Goal: Information Seeking & Learning: Learn about a topic

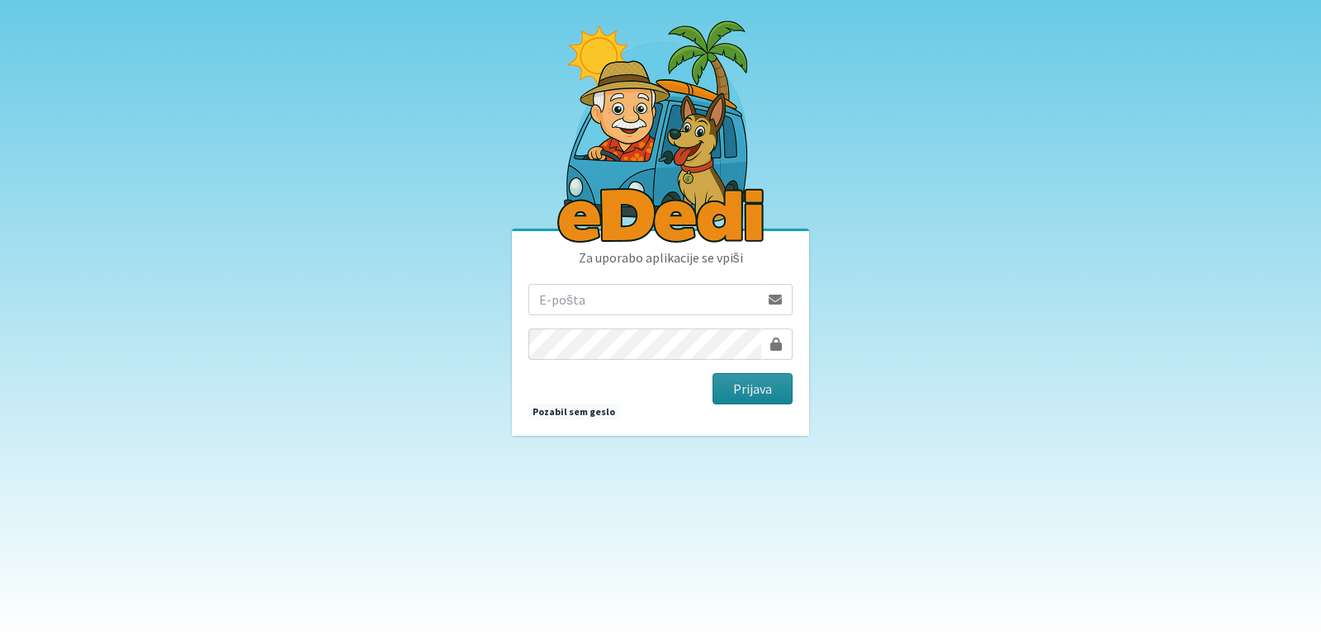
type input "[EMAIL_ADDRESS][PERSON_NAME][DOMAIN_NAME]"
click at [713, 386] on button "Prijava" at bounding box center [752, 388] width 80 height 31
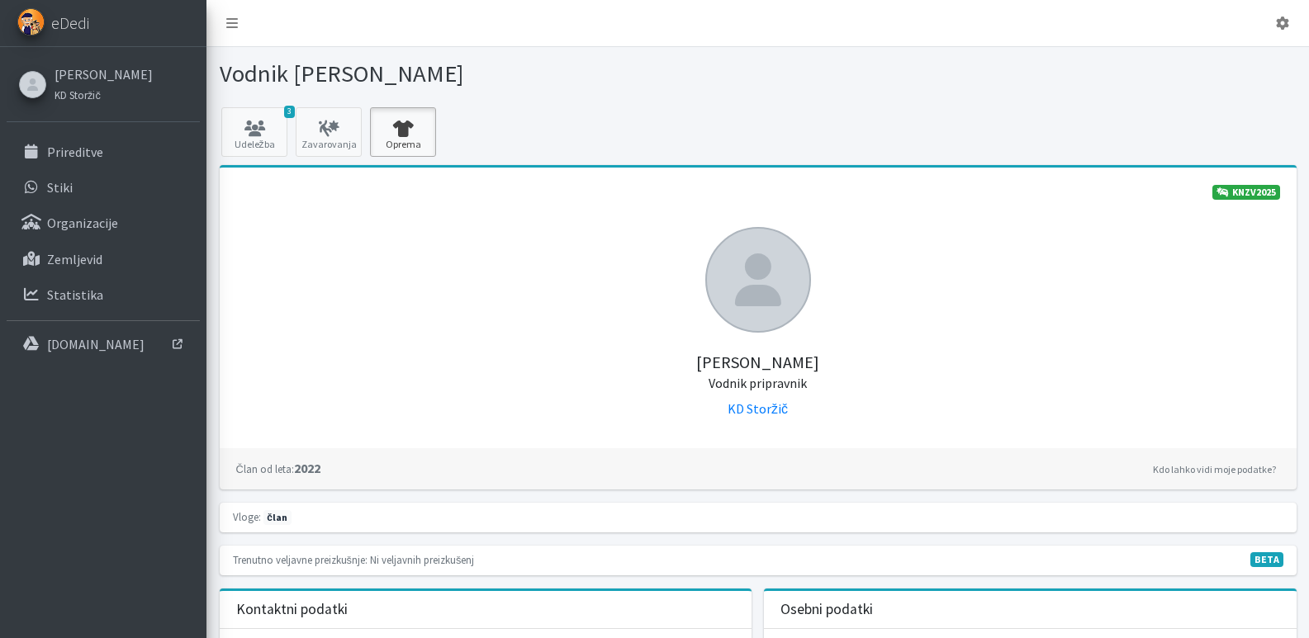
click at [408, 128] on icon at bounding box center [403, 129] width 56 height 17
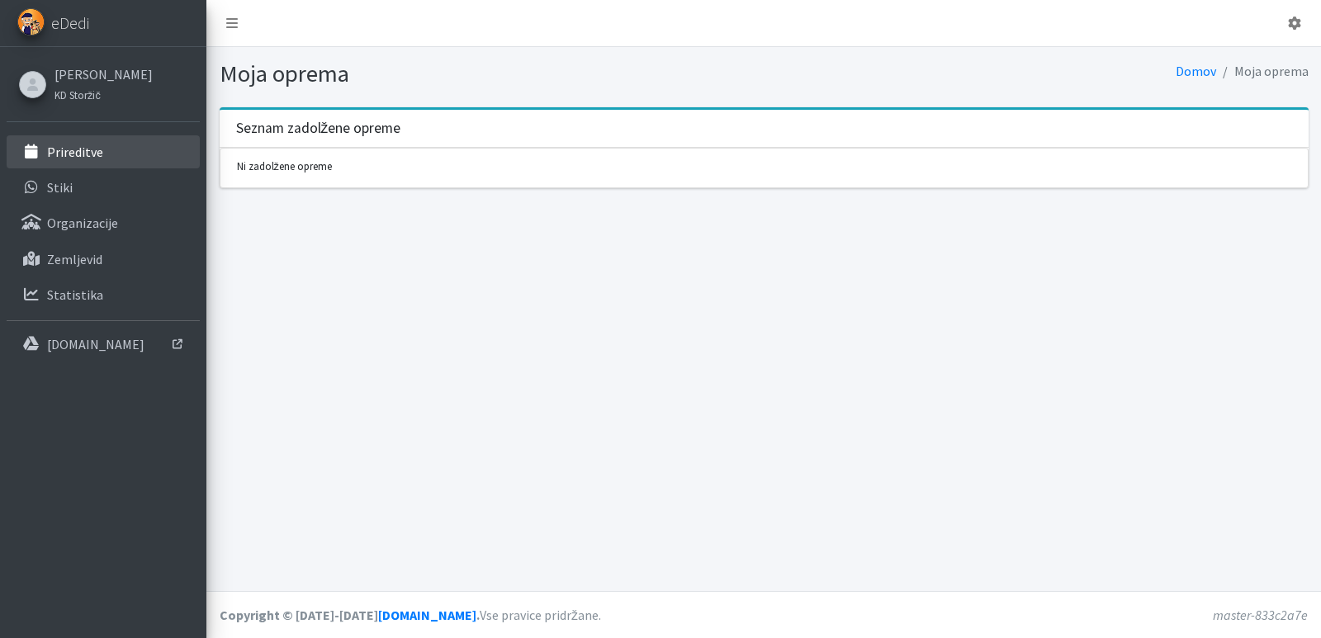
click at [64, 149] on p "Prireditve" at bounding box center [75, 152] width 56 height 17
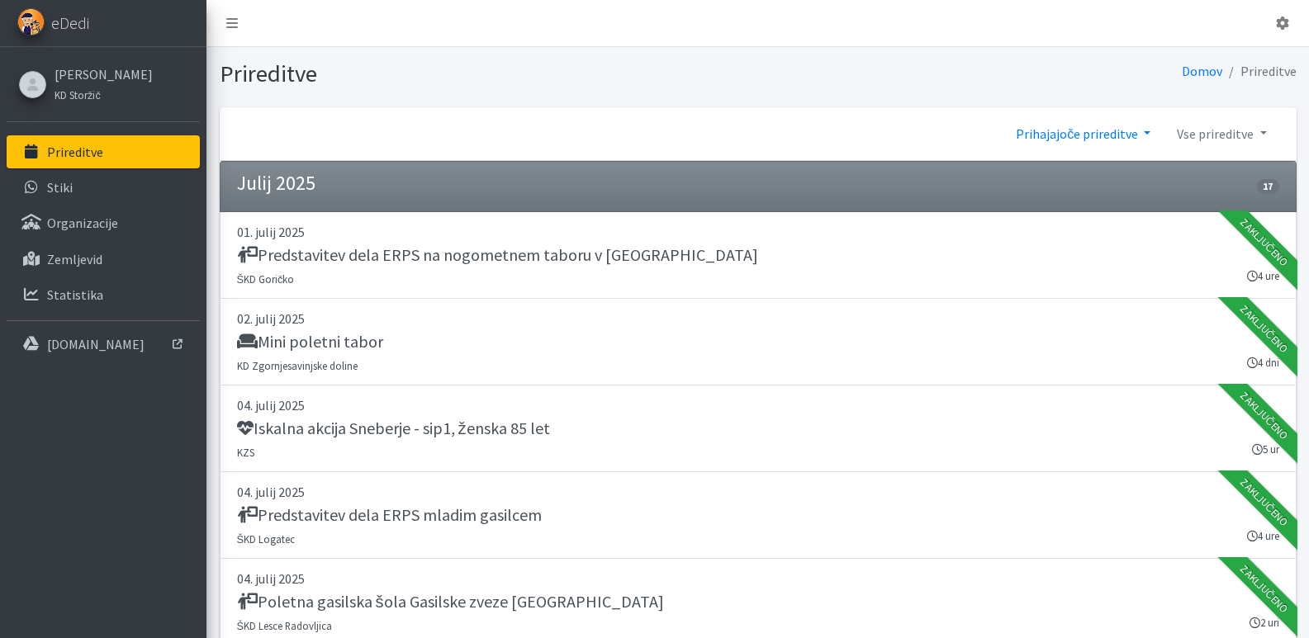
click at [1149, 134] on link "Prihajajoče prireditve" at bounding box center [1082, 133] width 161 height 33
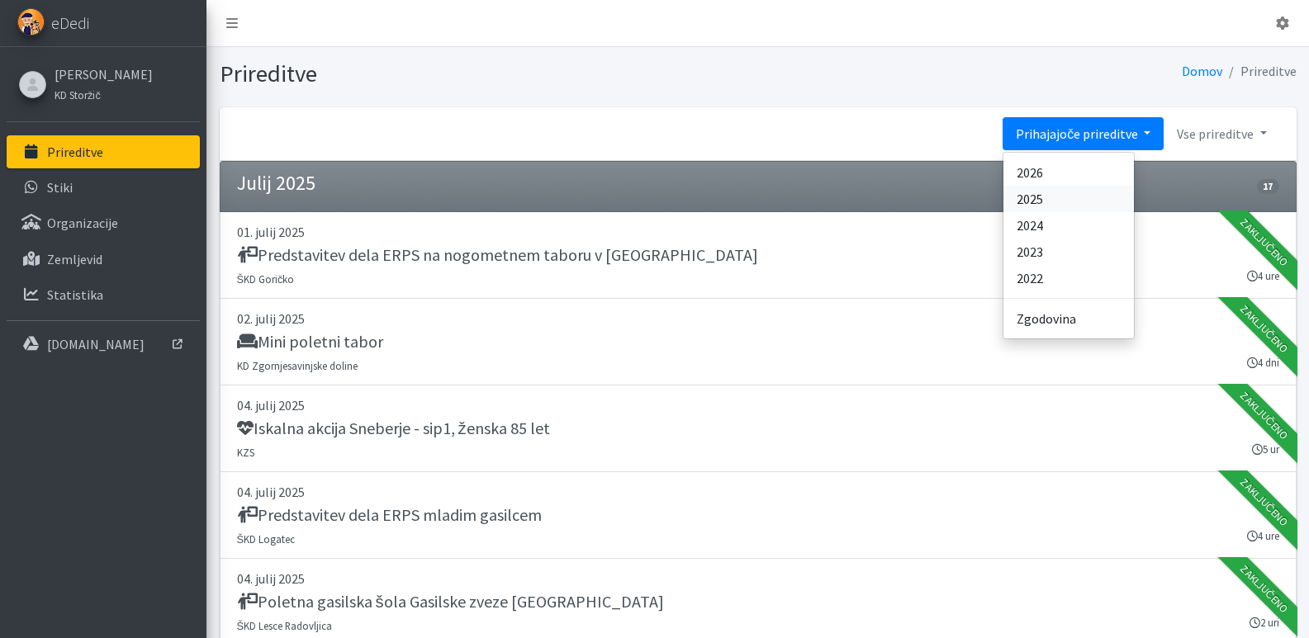
click at [1050, 196] on link "2025" at bounding box center [1068, 199] width 130 height 26
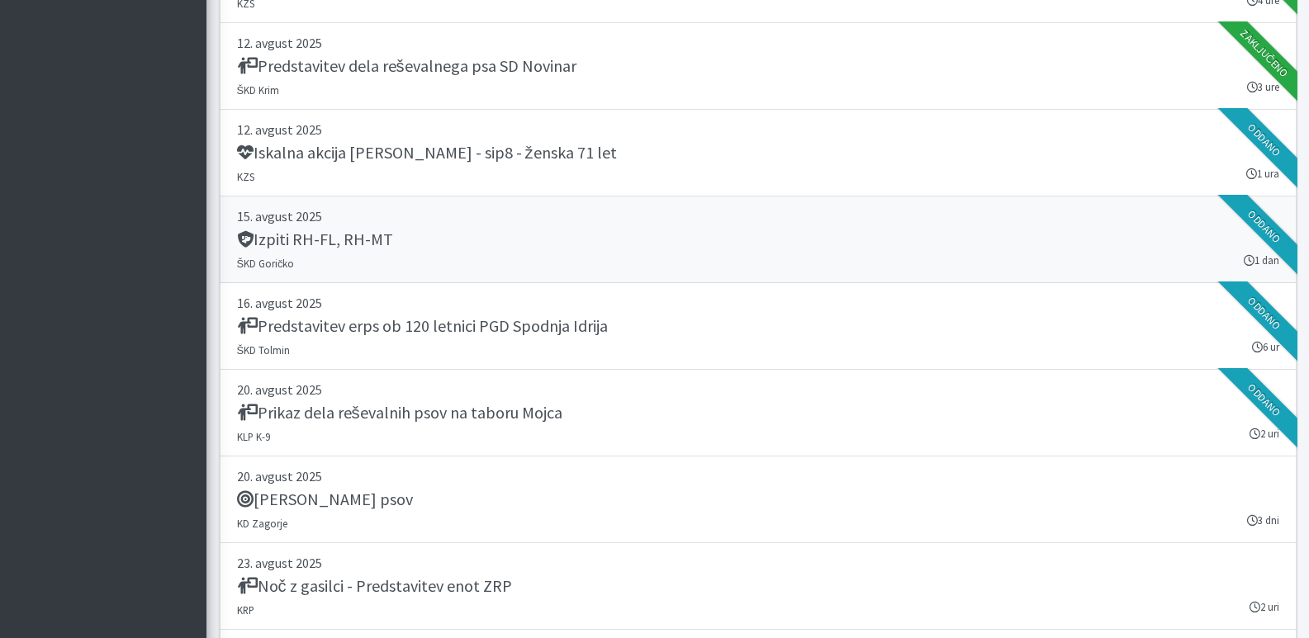
scroll to position [18175, 0]
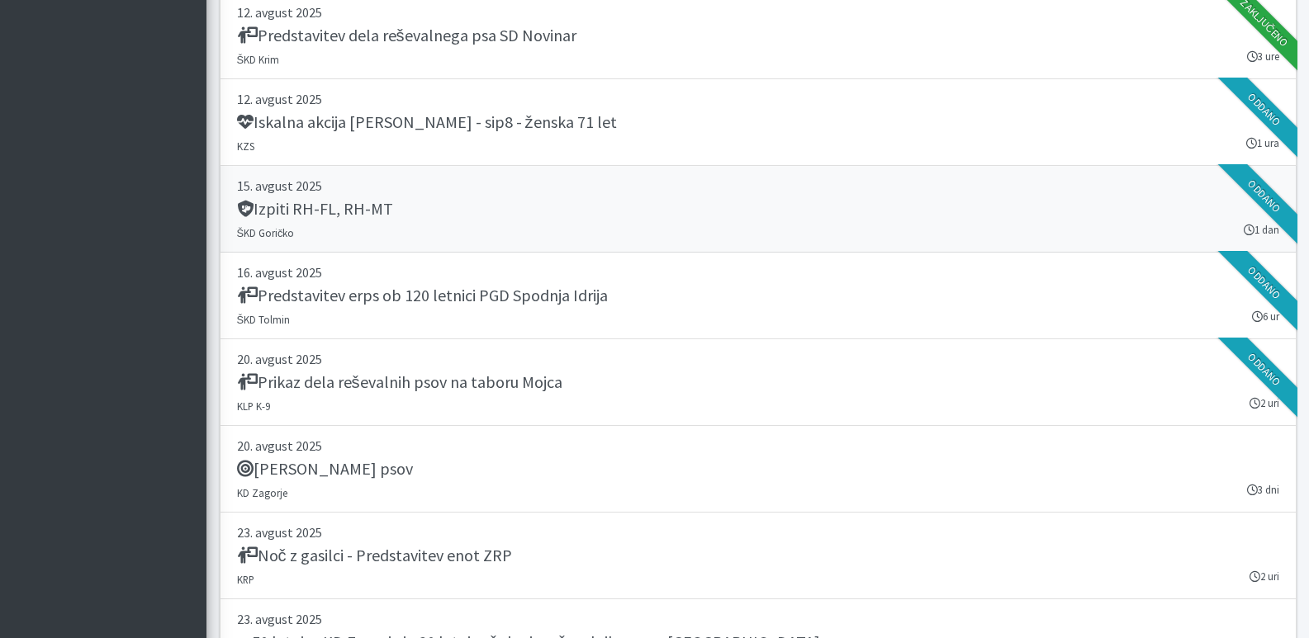
click at [271, 227] on small "ŠKD Goričko" at bounding box center [266, 232] width 58 height 13
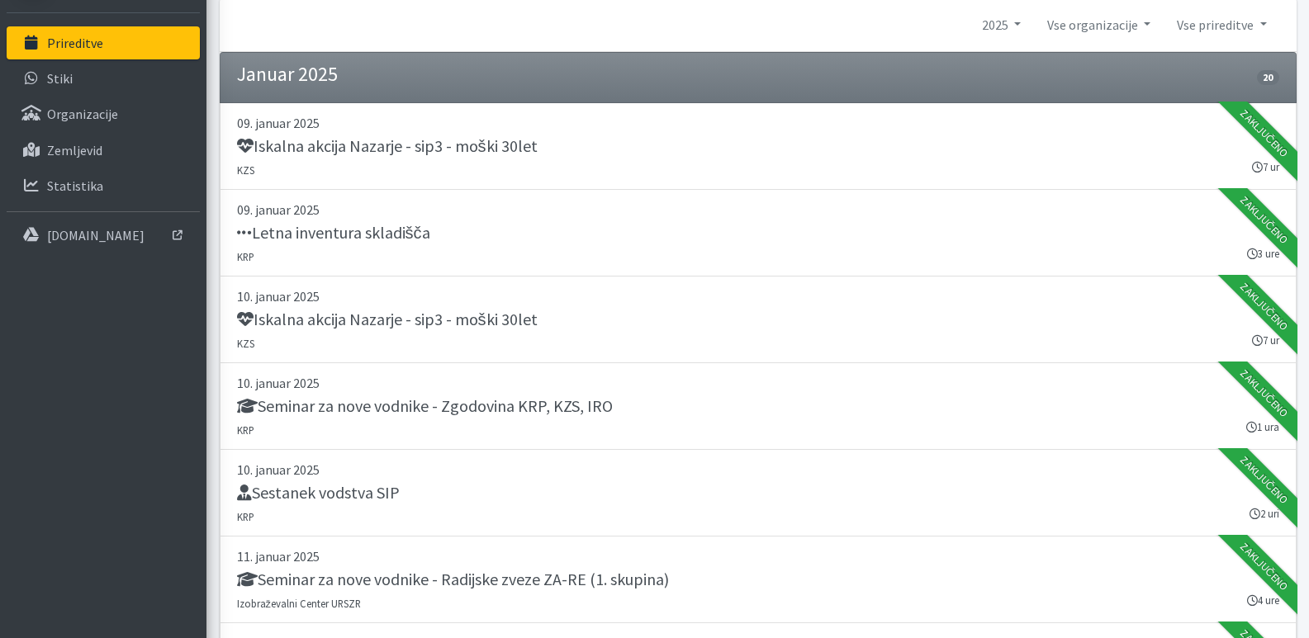
scroll to position [0, 0]
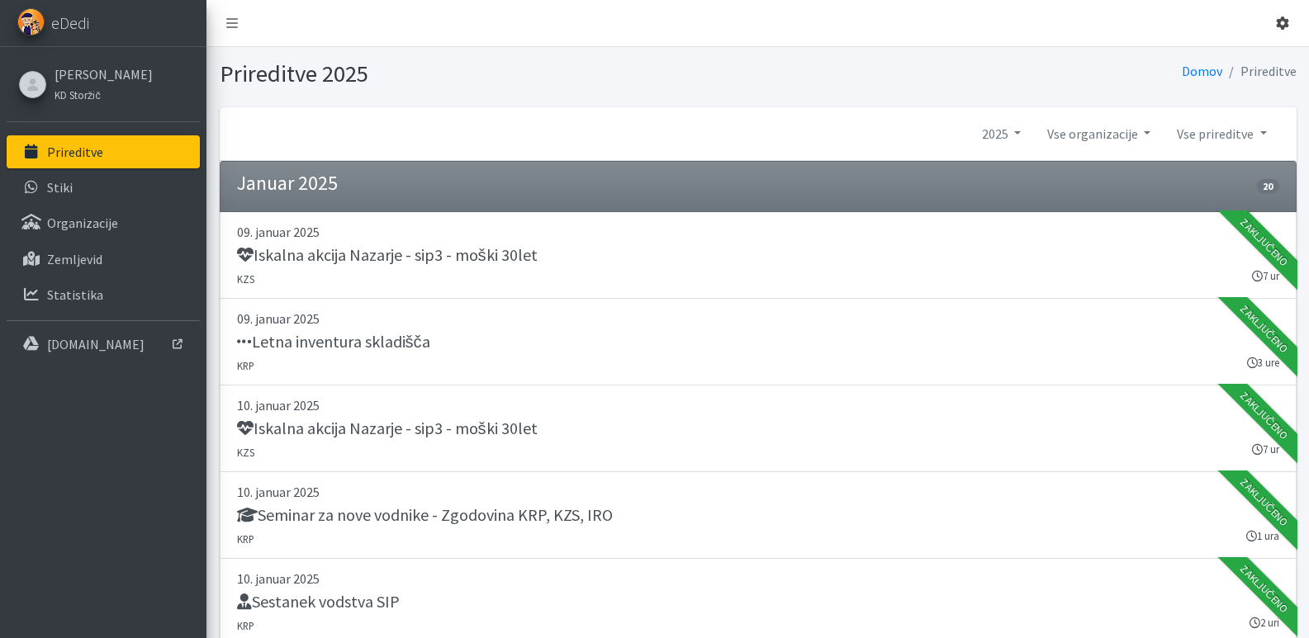
click at [1279, 17] on icon at bounding box center [1282, 23] width 13 height 13
click at [1213, 59] on link "Odjavi se" at bounding box center [1236, 62] width 130 height 26
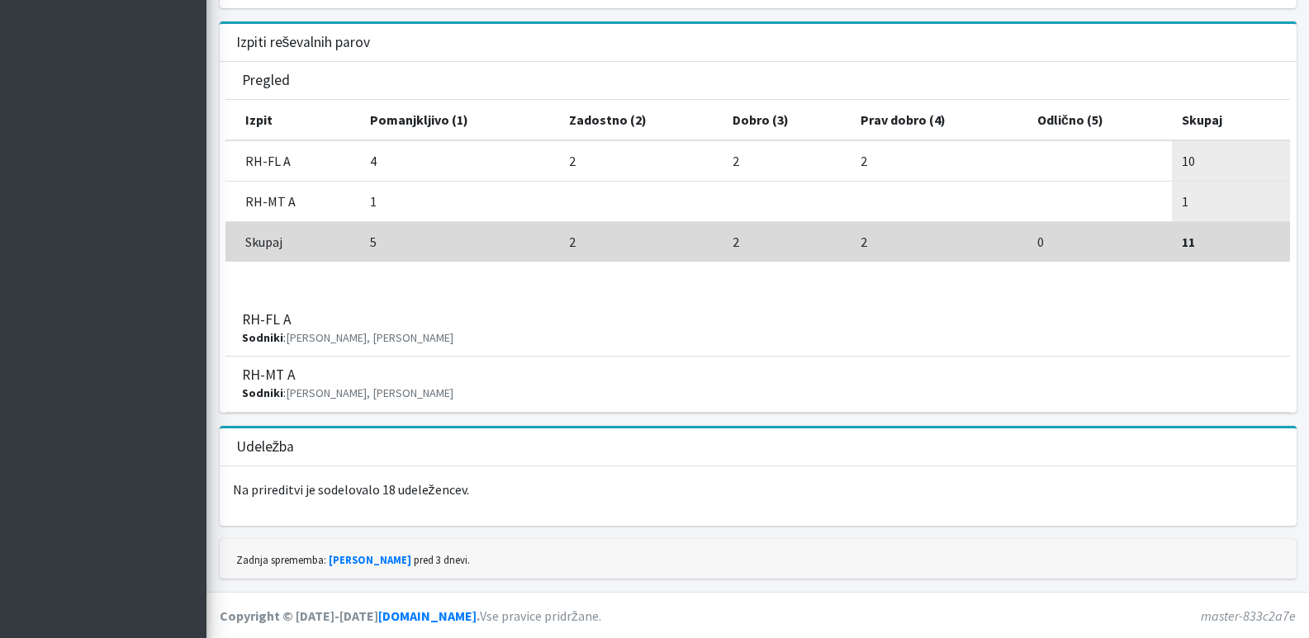
scroll to position [1075, 0]
